Goal: Task Accomplishment & Management: Use online tool/utility

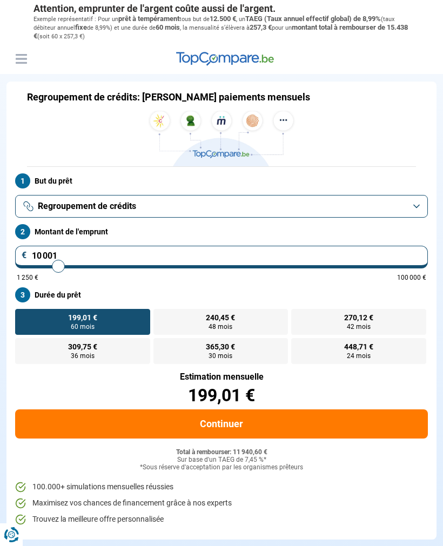
click at [30, 213] on button "Regroupement de crédits" at bounding box center [221, 206] width 412 height 23
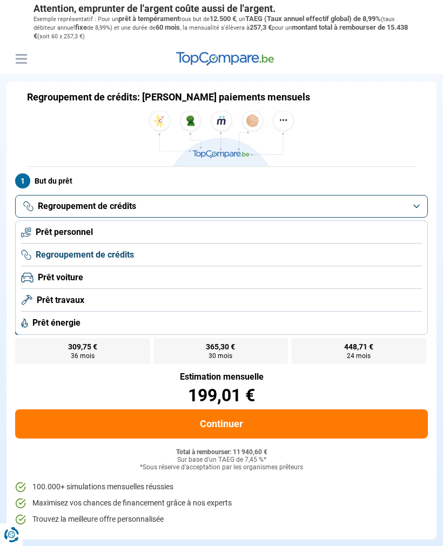
click at [38, 230] on span "Prêt personnel" at bounding box center [64, 232] width 57 height 12
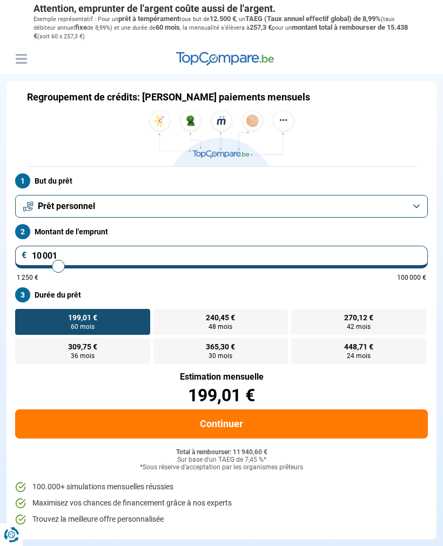
type input "10000"
radio input "true"
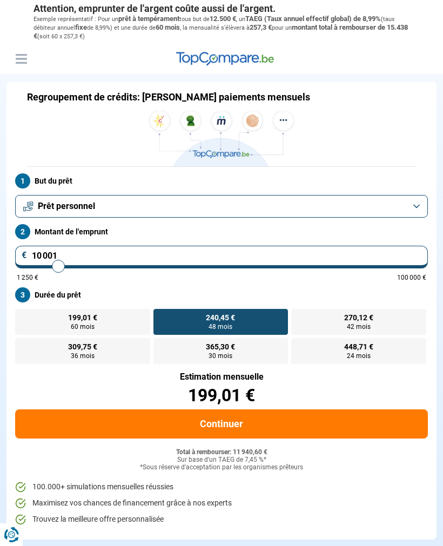
type input "23000"
click at [110, 265] on input "range" at bounding box center [221, 266] width 409 height 2
type input "23 000"
radio input "false"
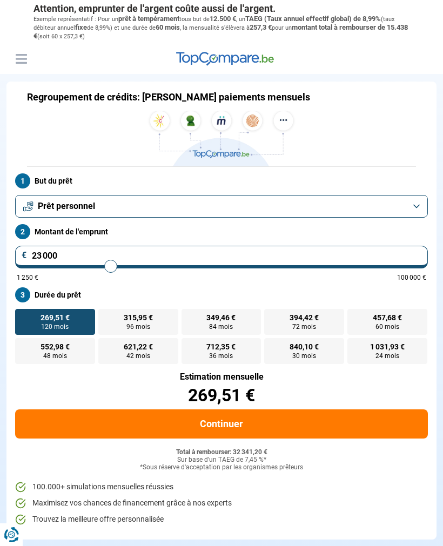
click at [41, 257] on input "23 000" at bounding box center [221, 257] width 412 height 23
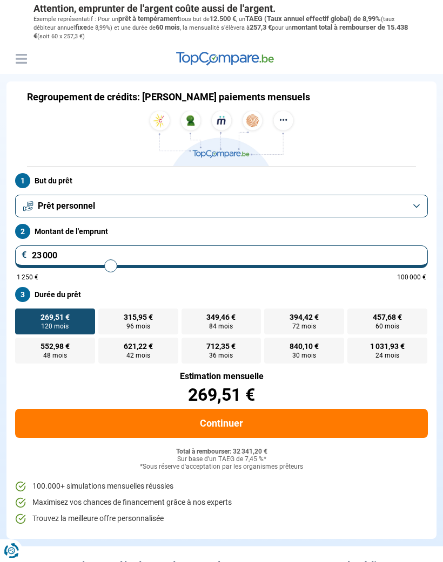
type input "22 250"
type input "22250"
type input "21 750"
type input "21750"
type input "21 000"
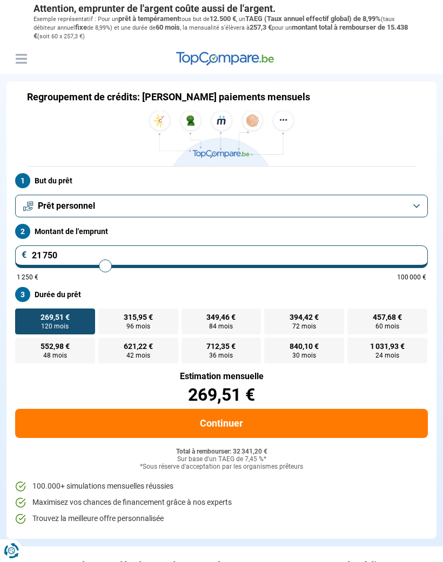
type input "21000"
type input "20 500"
type input "20500"
type input "19 750"
type input "19750"
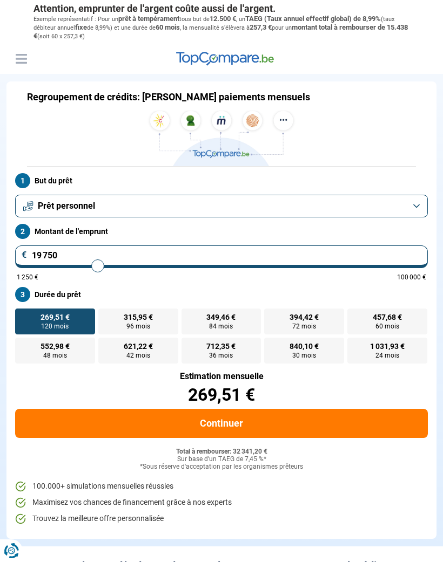
type input "19 000"
type input "19000"
type input "18 000"
type input "18000"
type input "17 250"
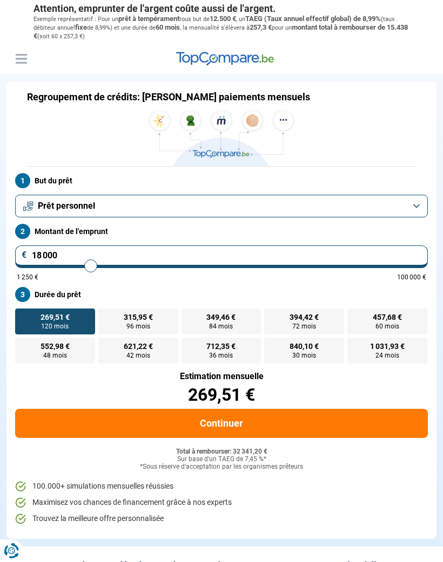
type input "17250"
type input "16 250"
type input "16250"
type input "15 500"
type input "15500"
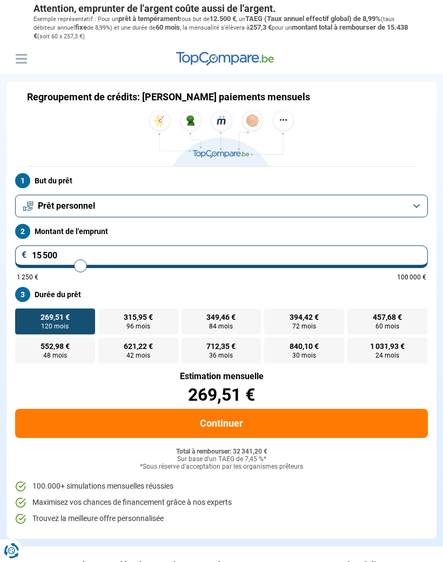
type input "14 500"
type input "14500"
type input "13 750"
type input "13750"
type input "13 000"
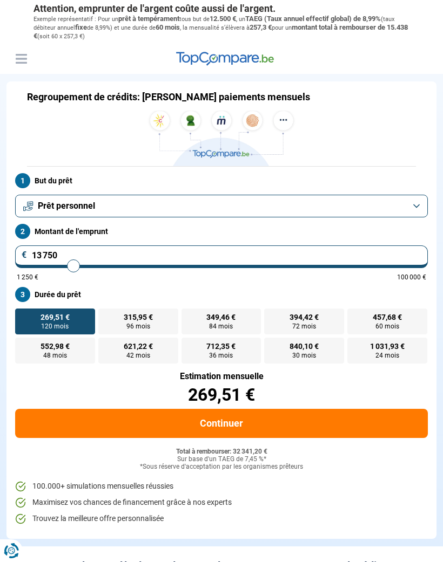
type input "13000"
type input "12 000"
type input "12000"
type input "11 250"
type input "11250"
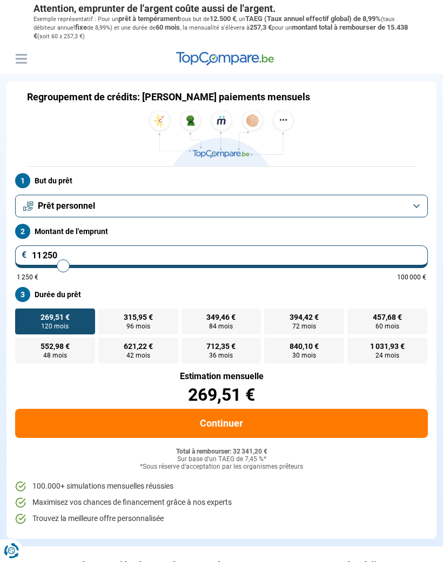
type input "10 250"
type input "10250"
type input "9 750"
type input "9750"
type input "9 000"
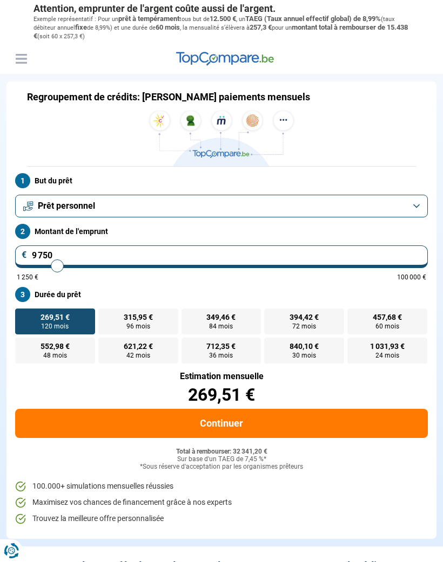
type input "9000"
type input "8 750"
type input "8750"
type input "8 500"
type input "8500"
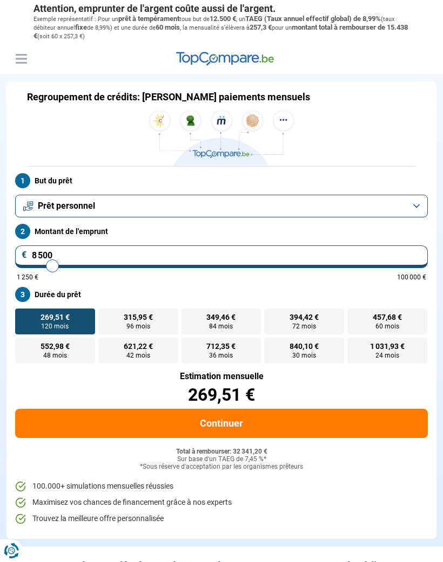
type input "8 250"
type input "8250"
type input "8 000"
type input "8000"
type input "7 750"
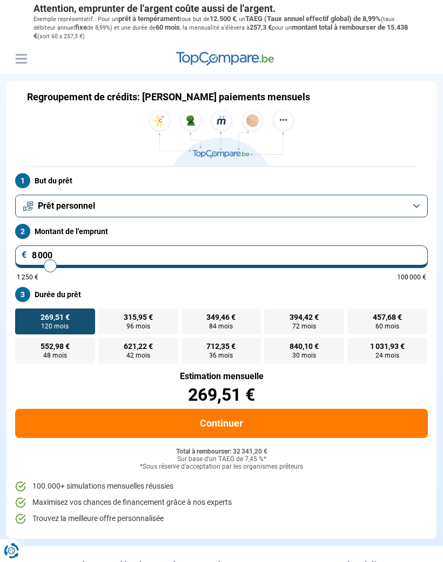
type input "7750"
type input "7 250"
type input "7250"
type input "6 750"
type input "6750"
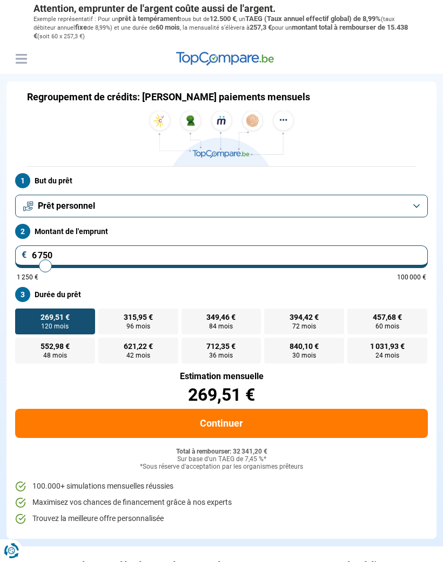
type input "6 500"
type input "6500"
type input "6 250"
type input "6250"
type input "6 000"
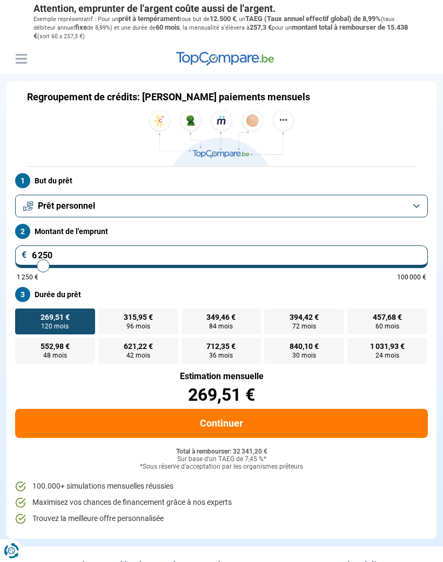
type input "6000"
type input "5 750"
type input "5750"
type input "5 250"
type input "5250"
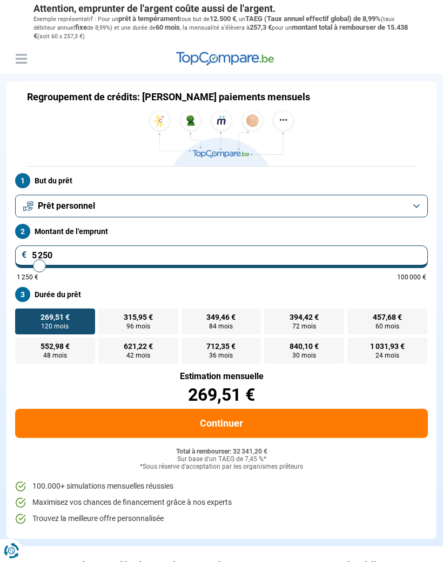
type input "5 000"
type input "5000"
type input "4 750"
type input "4750"
type input "4 500"
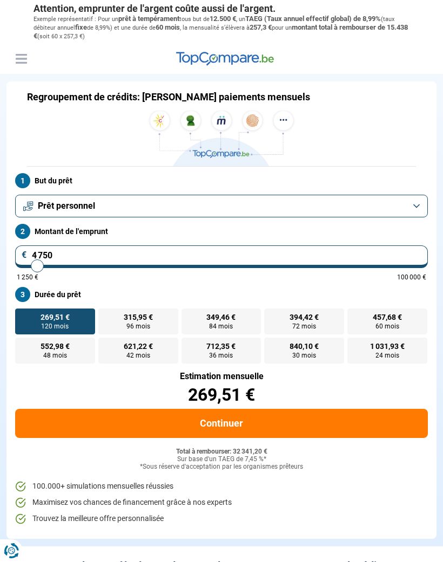
type input "4500"
type input "4 250"
type input "4250"
type input "4 000"
type input "4000"
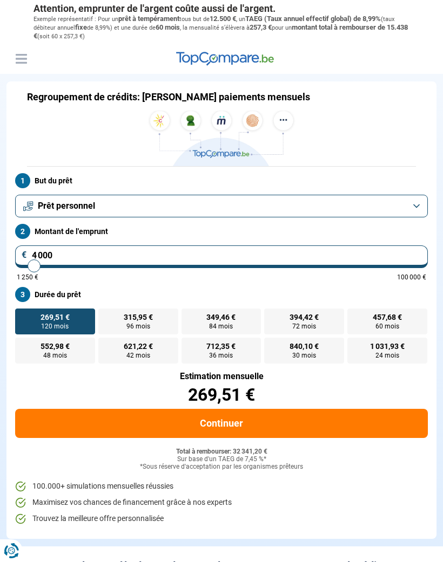
type input "4 250"
type input "4250"
type input "4 500"
type input "4500"
type input "5 000"
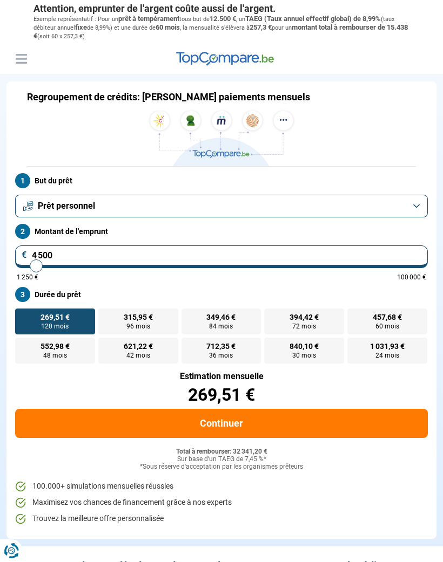
type input "5000"
type input "5 750"
type input "5750"
type input "6 250"
type input "6250"
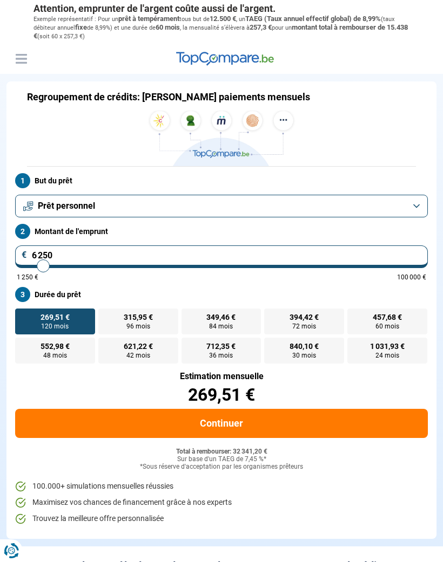
type input "6 750"
type input "6750"
type input "7 250"
type input "7250"
type input "7 750"
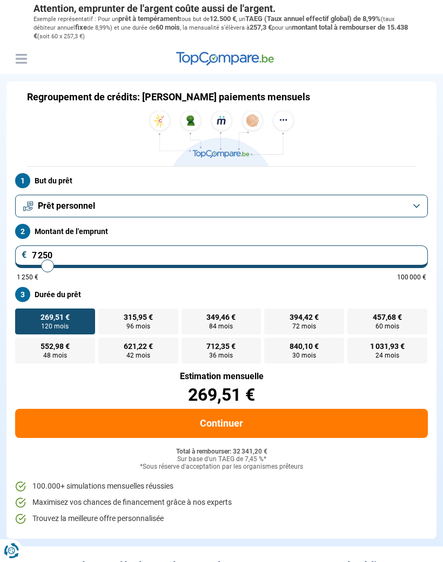
type input "7750"
type input "8 250"
type input "8250"
type input "8 750"
type input "8750"
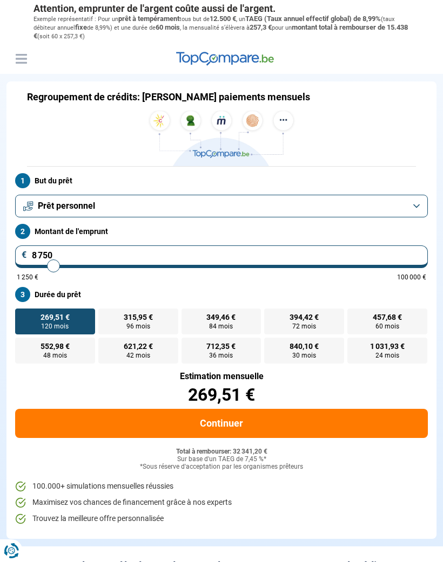
type input "9 250"
type input "9250"
type input "9 750"
type input "9750"
type input "10 250"
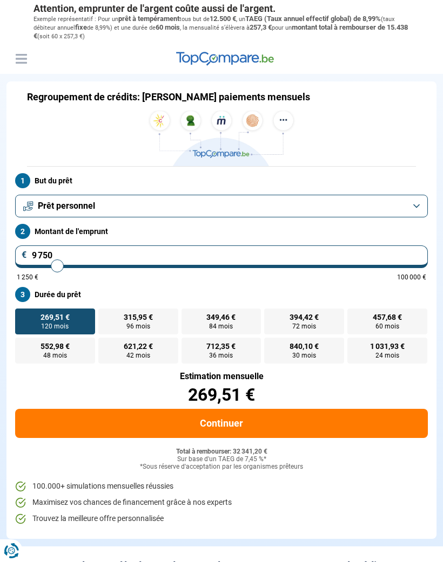
type input "10250"
type input "10 750"
type input "10750"
type input "11 250"
type input "11250"
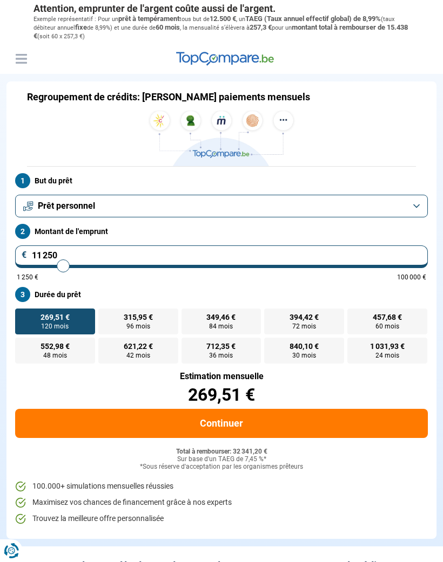
type input "11 500"
type input "11500"
type input "12 000"
type input "12000"
type input "12 250"
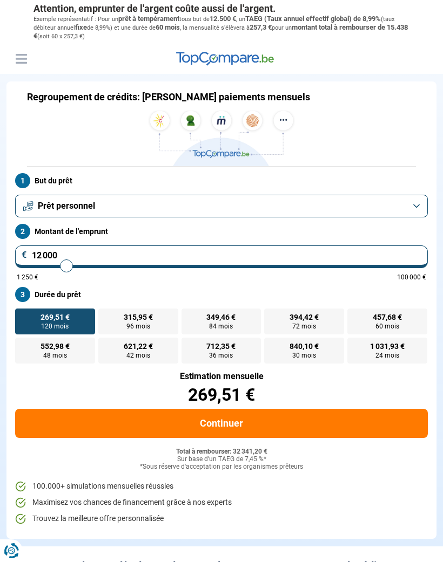
type input "12250"
type input "12 500"
type input "12500"
type input "13 000"
type input "13000"
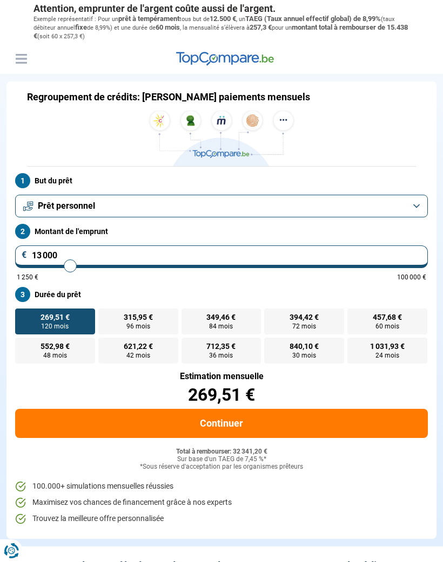
type input "13 250"
type input "13250"
type input "13 500"
type input "13500"
type input "13 750"
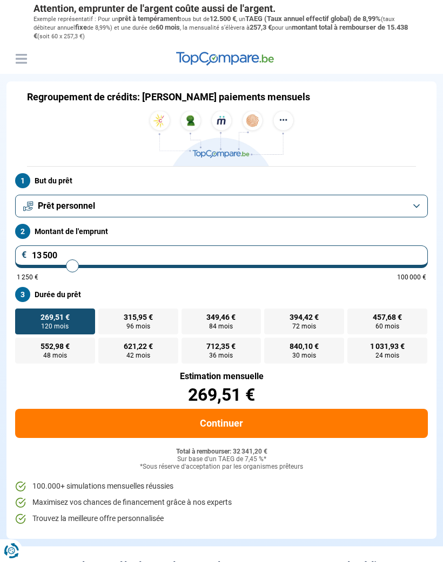
type input "13750"
type input "14 000"
type input "14000"
type input "14 250"
type input "14250"
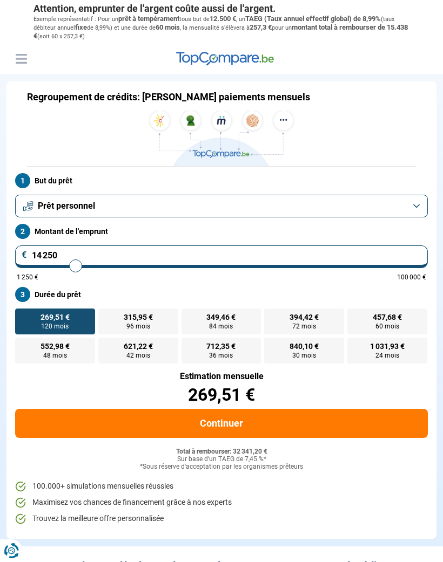
type input "14 750"
type input "14750"
type input "15 000"
type input "15000"
type input "15 500"
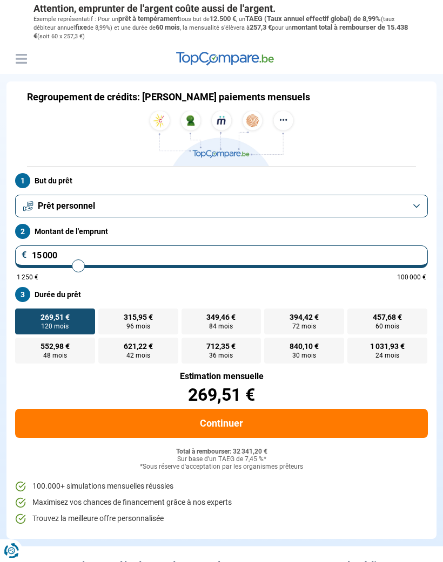
type input "15500"
type input "15 750"
type input "15750"
type input "16 000"
type input "16000"
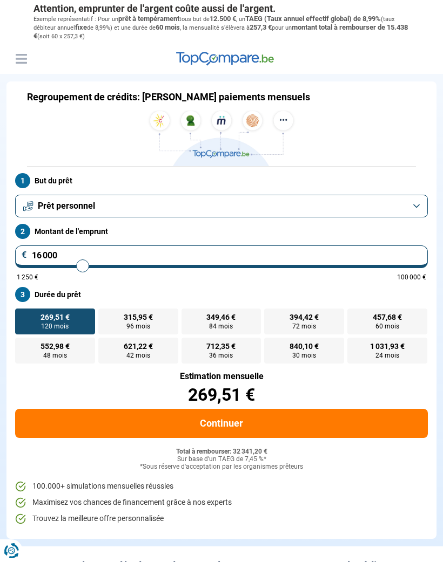
type input "16 250"
type input "16250"
type input "16 500"
type input "16500"
type input "16 750"
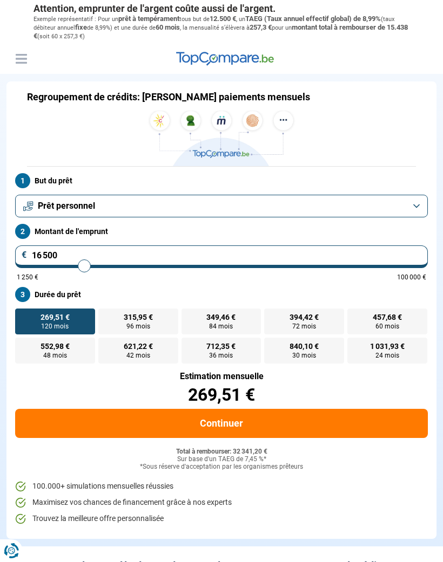
type input "16750"
type input "17 250"
type input "17250"
type input "17 500"
type input "17500"
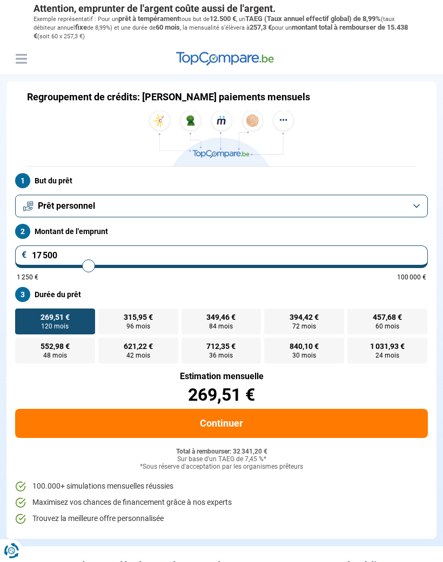
type input "18 000"
type input "18000"
type input "18 500"
type input "18500"
type input "19 000"
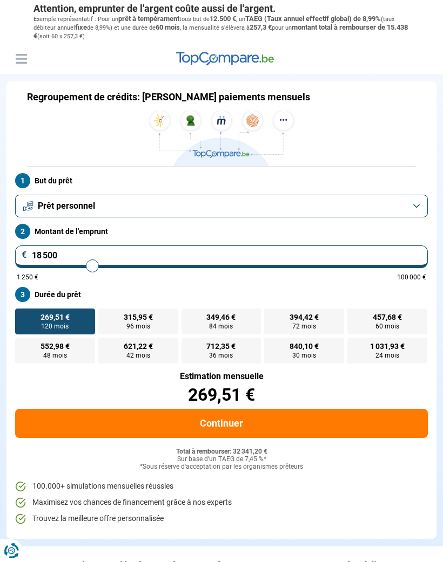
type input "19000"
type input "19 250"
type input "19250"
type input "19 500"
type input "19500"
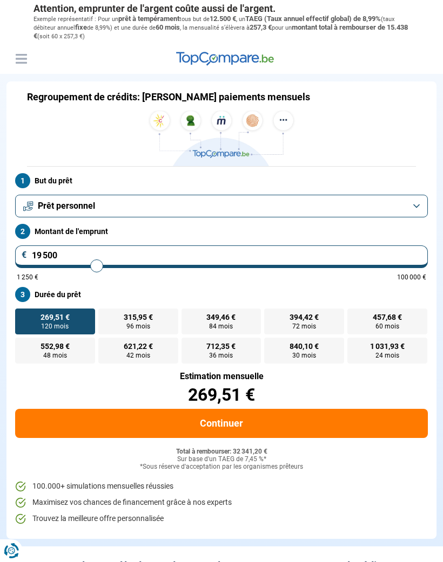
type input "19 750"
type input "19750"
type input "20 250"
type input "20250"
type input "20 500"
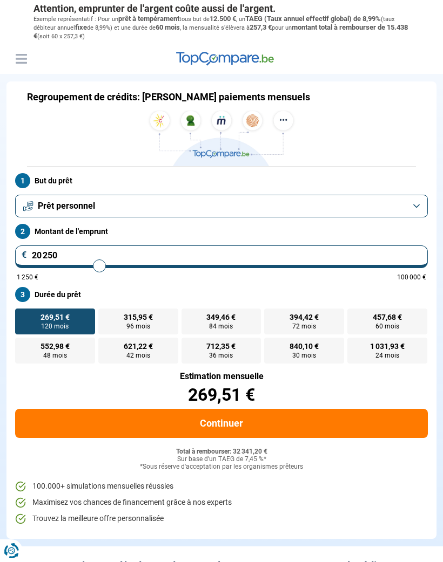
type input "20500"
type input "20 750"
type input "20750"
type input "21 000"
type input "21000"
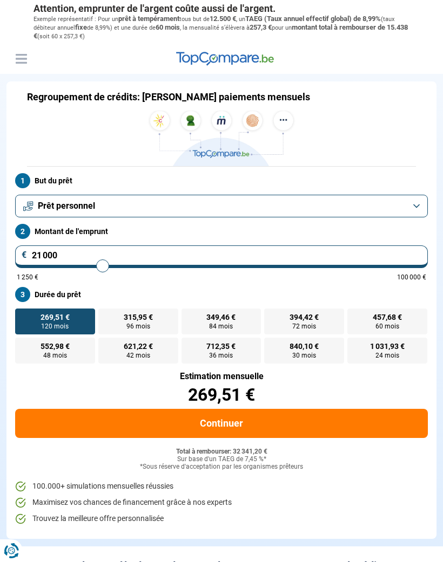
type input "21 250"
type input "21250"
type input "21 500"
type input "21500"
type input "21 750"
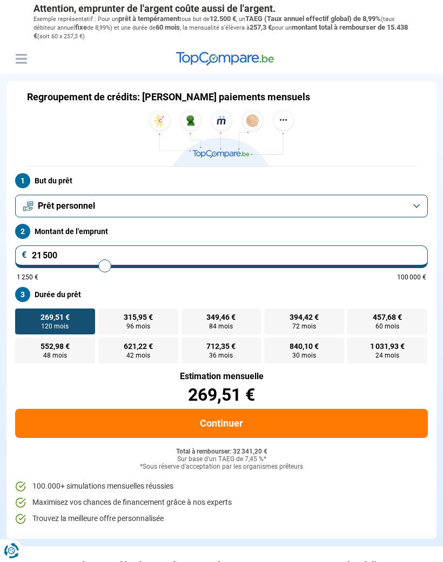
type input "21750"
type input "22 000"
type input "22000"
type input "22 250"
type input "22250"
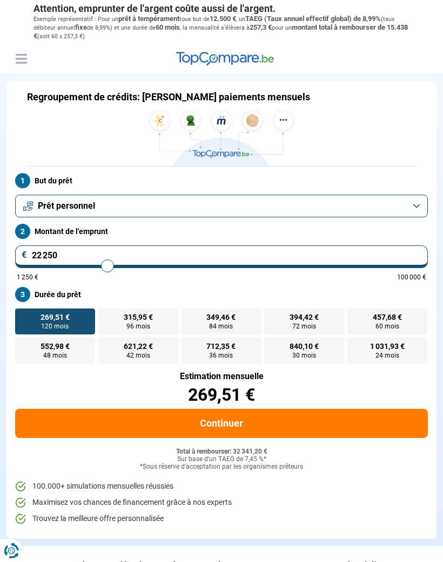
type input "22 500"
type input "22500"
type input "22 750"
type input "22750"
type input "23 000"
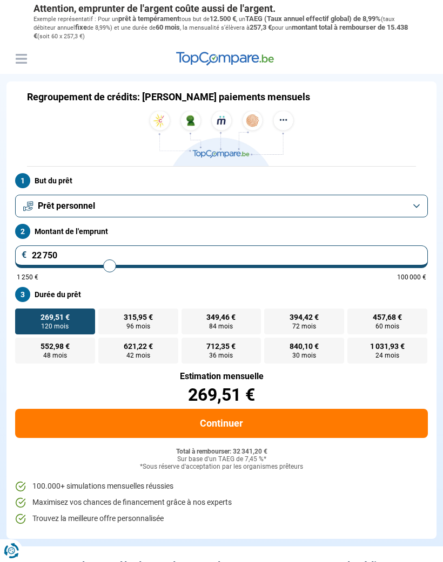
type input "23000"
type input "23 250"
type input "23250"
type input "23 500"
type input "23500"
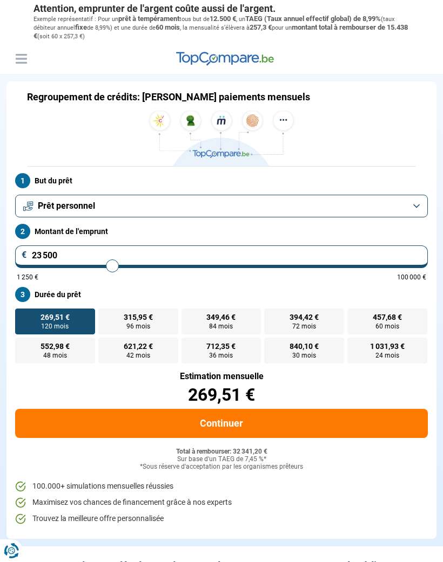
type input "23 750"
type input "23750"
type input "24 000"
type input "24000"
type input "24 250"
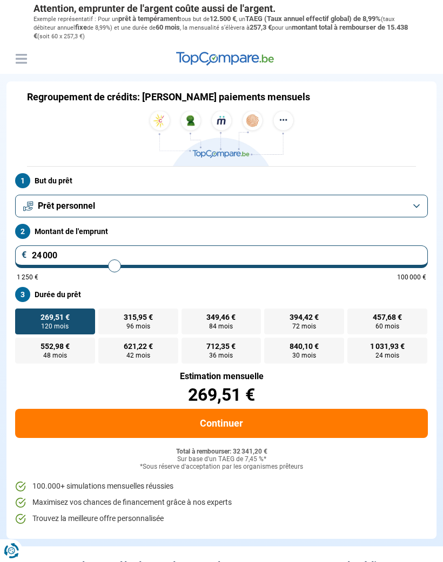
type input "24250"
type input "24 500"
type input "24500"
type input "24 750"
type input "24750"
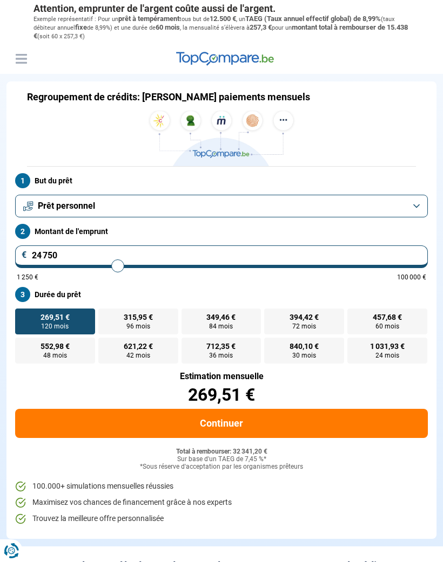
type input "25 250"
type input "25250"
type input "25 500"
type input "25500"
type input "25 750"
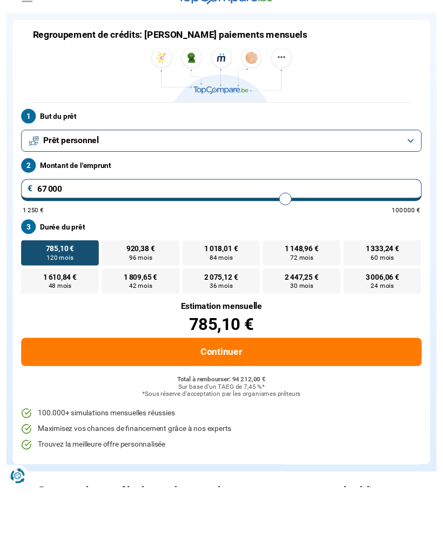
scroll to position [61, 0]
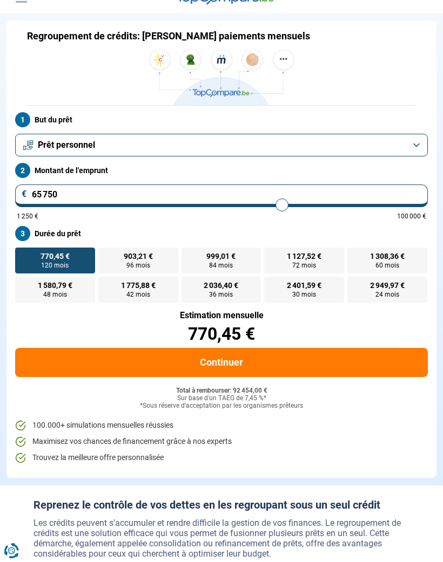
click at [274, 204] on input "range" at bounding box center [221, 205] width 409 height 2
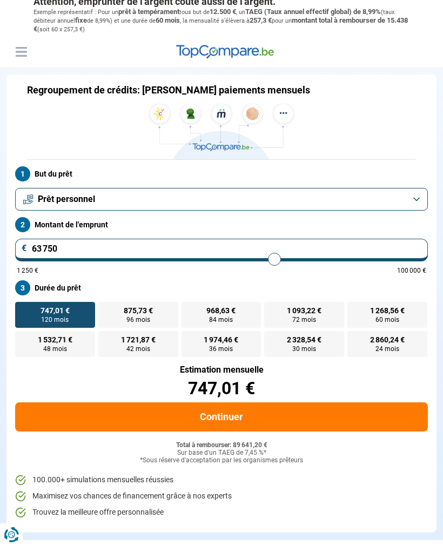
scroll to position [0, 0]
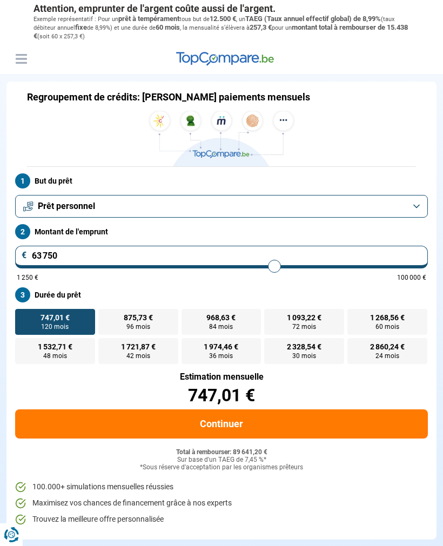
click at [278, 267] on input "range" at bounding box center [221, 266] width 409 height 2
click at [304, 323] on span "72 mois" at bounding box center [304, 326] width 24 height 6
click at [271, 316] on input "1 123,24 € 72 mois" at bounding box center [267, 312] width 7 height 7
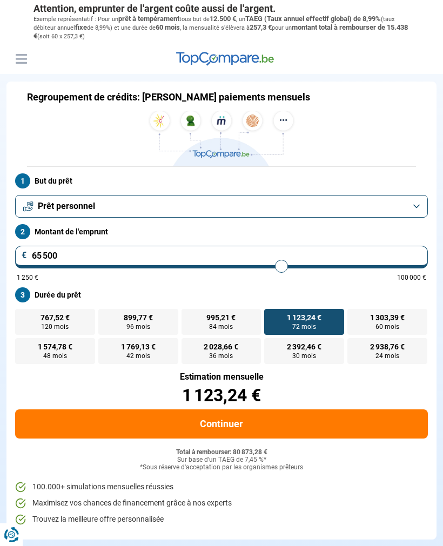
click at [236, 318] on label "995,21 € 84 mois" at bounding box center [221, 322] width 80 height 26
click at [188, 316] on input "995,21 € 84 mois" at bounding box center [184, 312] width 7 height 7
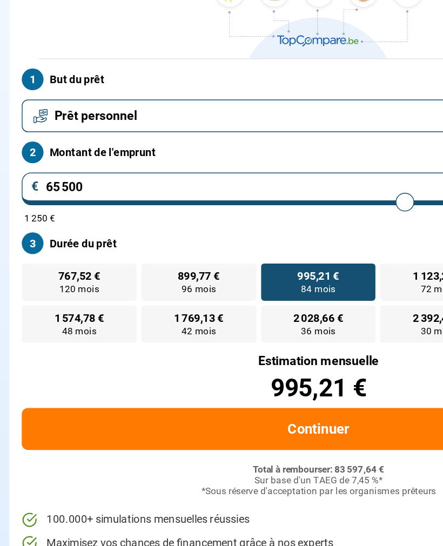
scroll to position [126, 0]
